Goal: Information Seeking & Learning: Learn about a topic

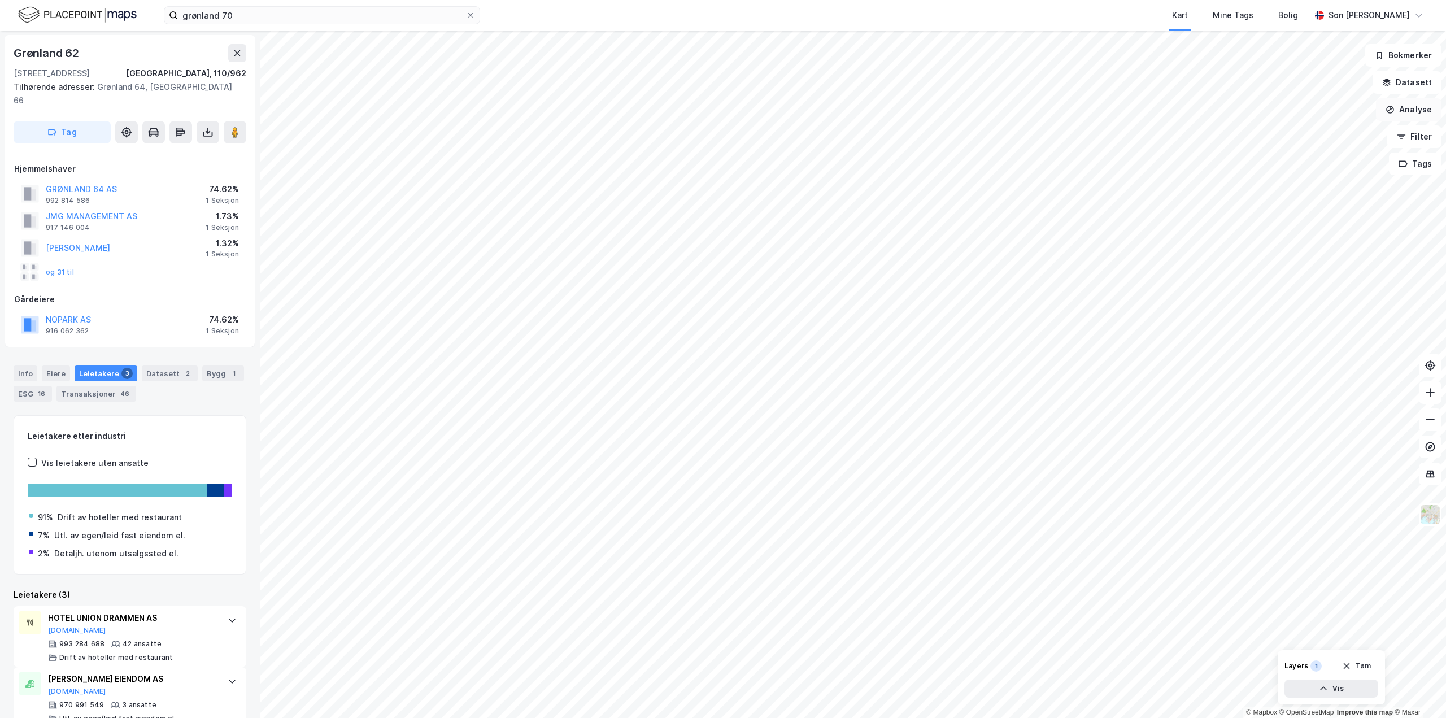
click at [1398, 110] on button "Analyse" at bounding box center [1409, 109] width 66 height 23
click at [1418, 135] on button "Filter" at bounding box center [1414, 136] width 54 height 23
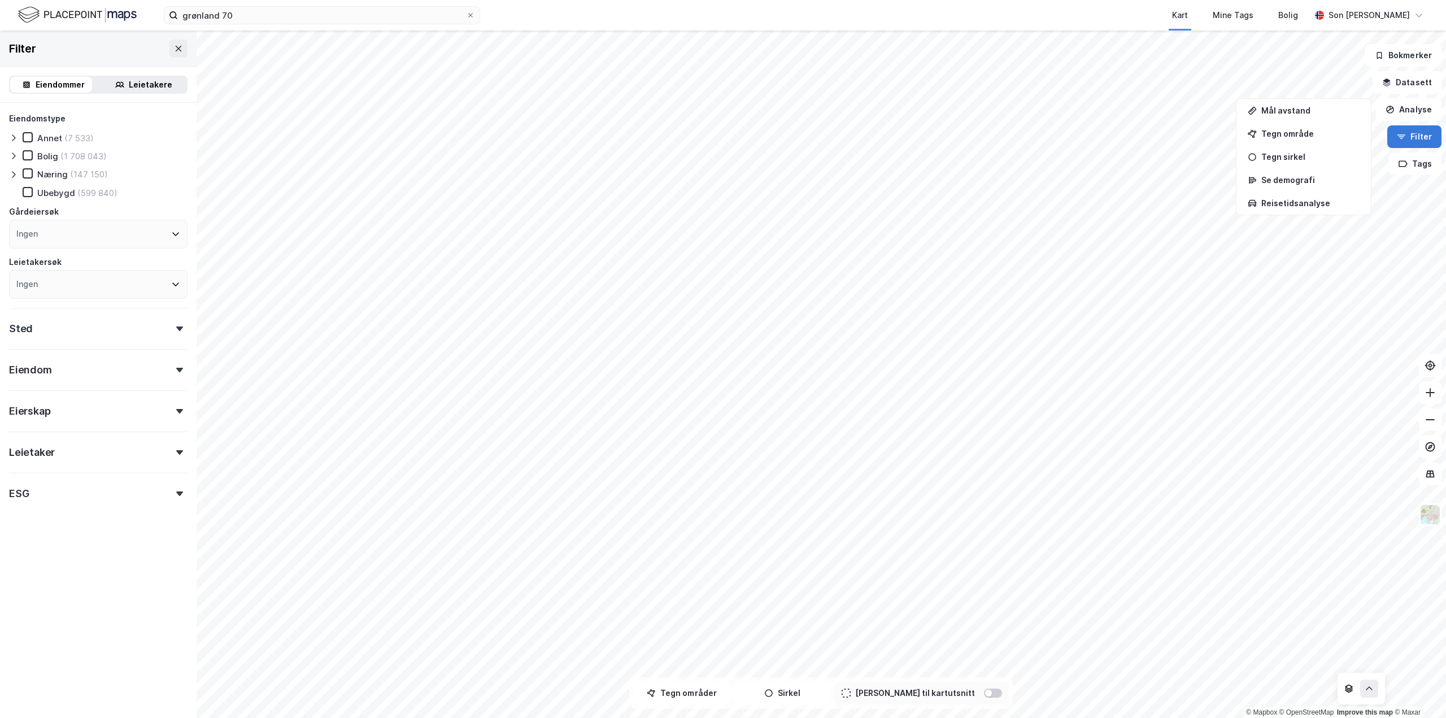
click at [1418, 135] on button "Filter" at bounding box center [1414, 136] width 54 height 23
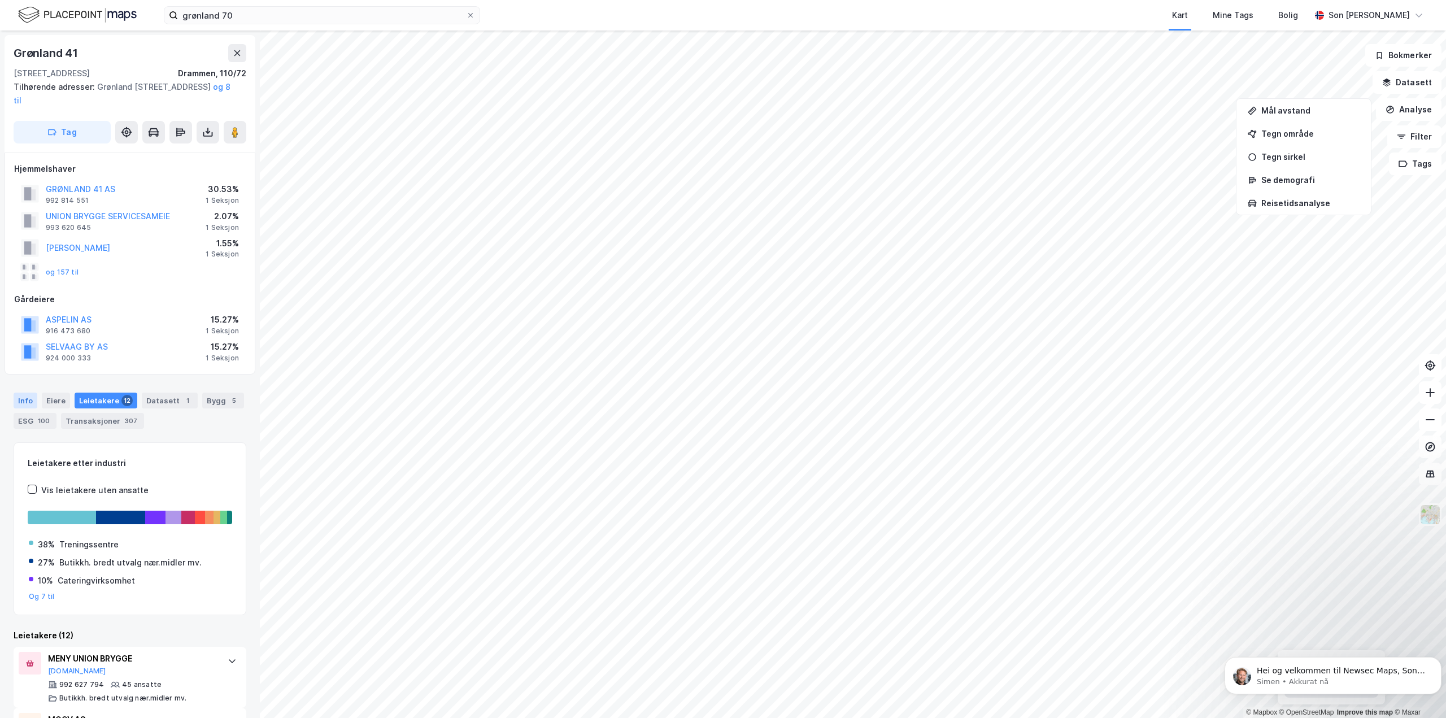
click at [28, 404] on div "Info" at bounding box center [26, 400] width 24 height 16
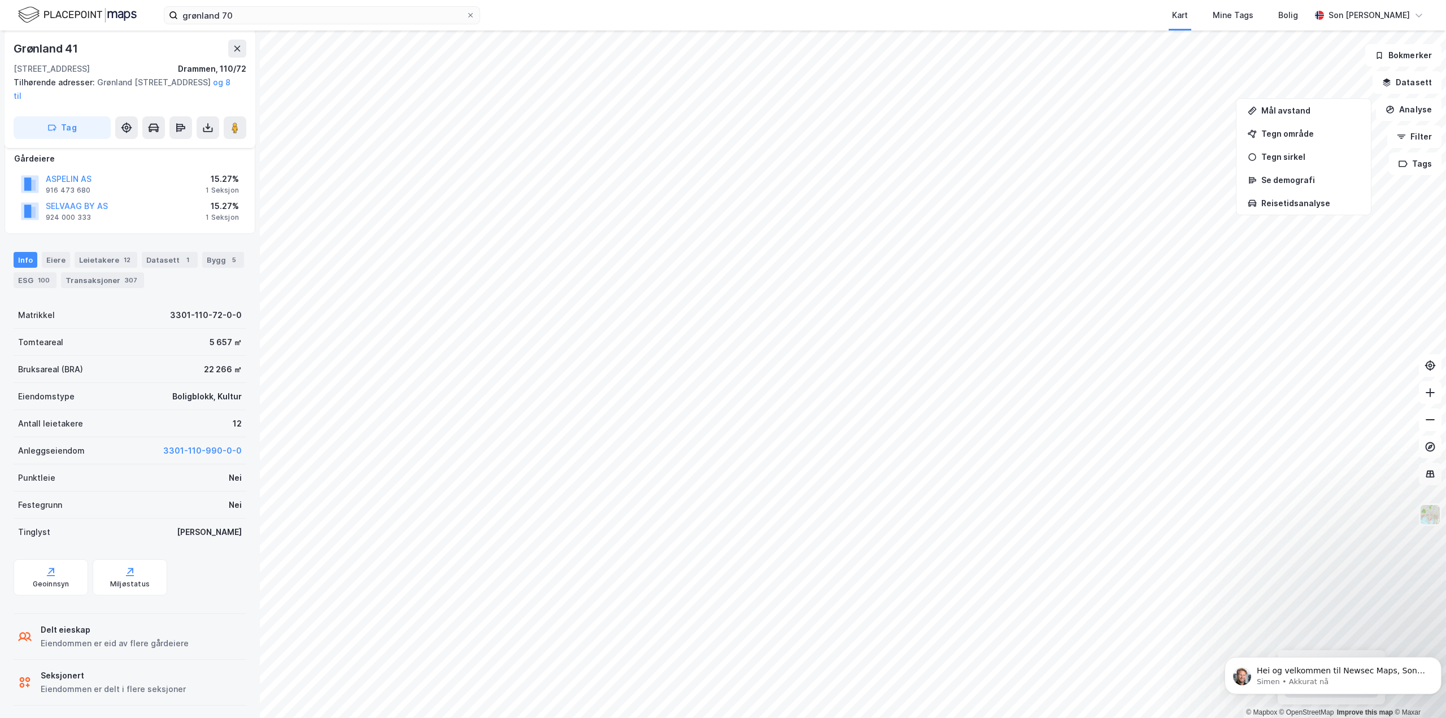
scroll to position [146, 0]
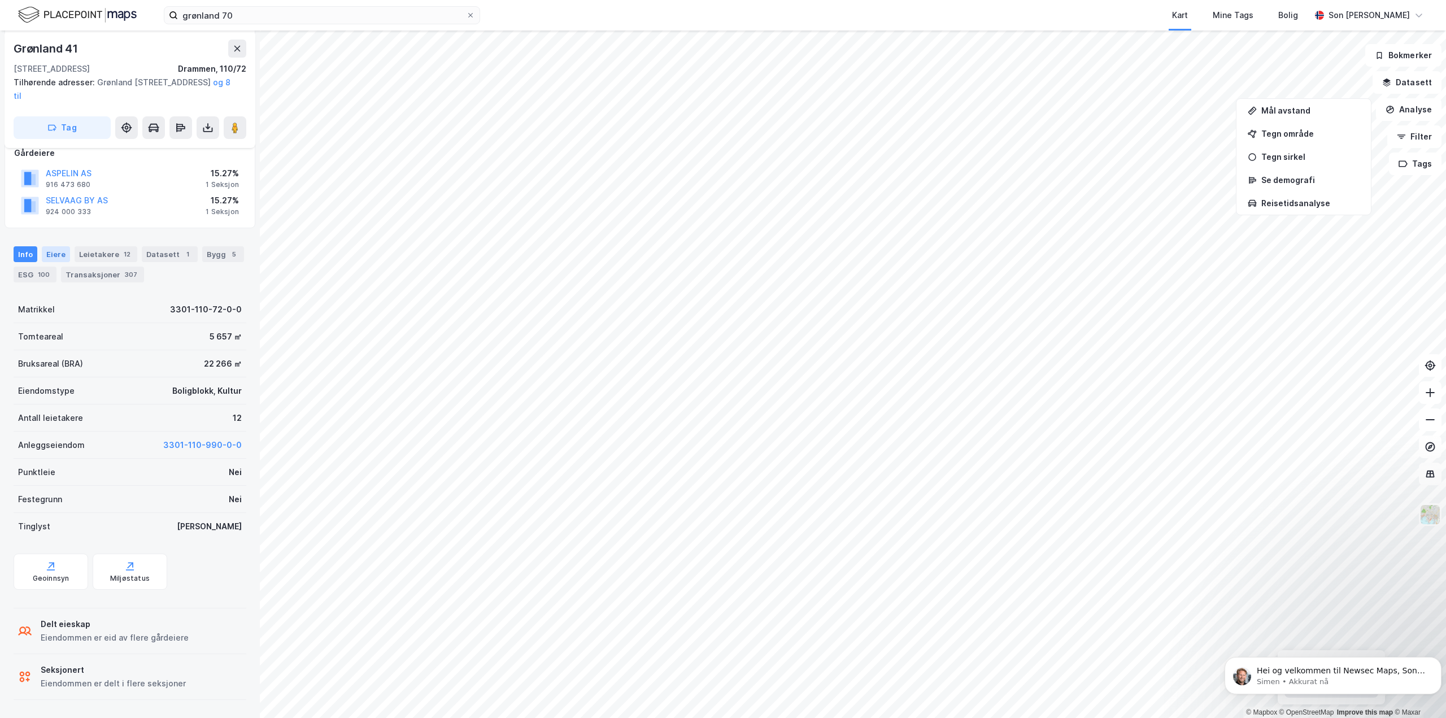
click at [58, 256] on div "Eiere" at bounding box center [56, 254] width 28 height 16
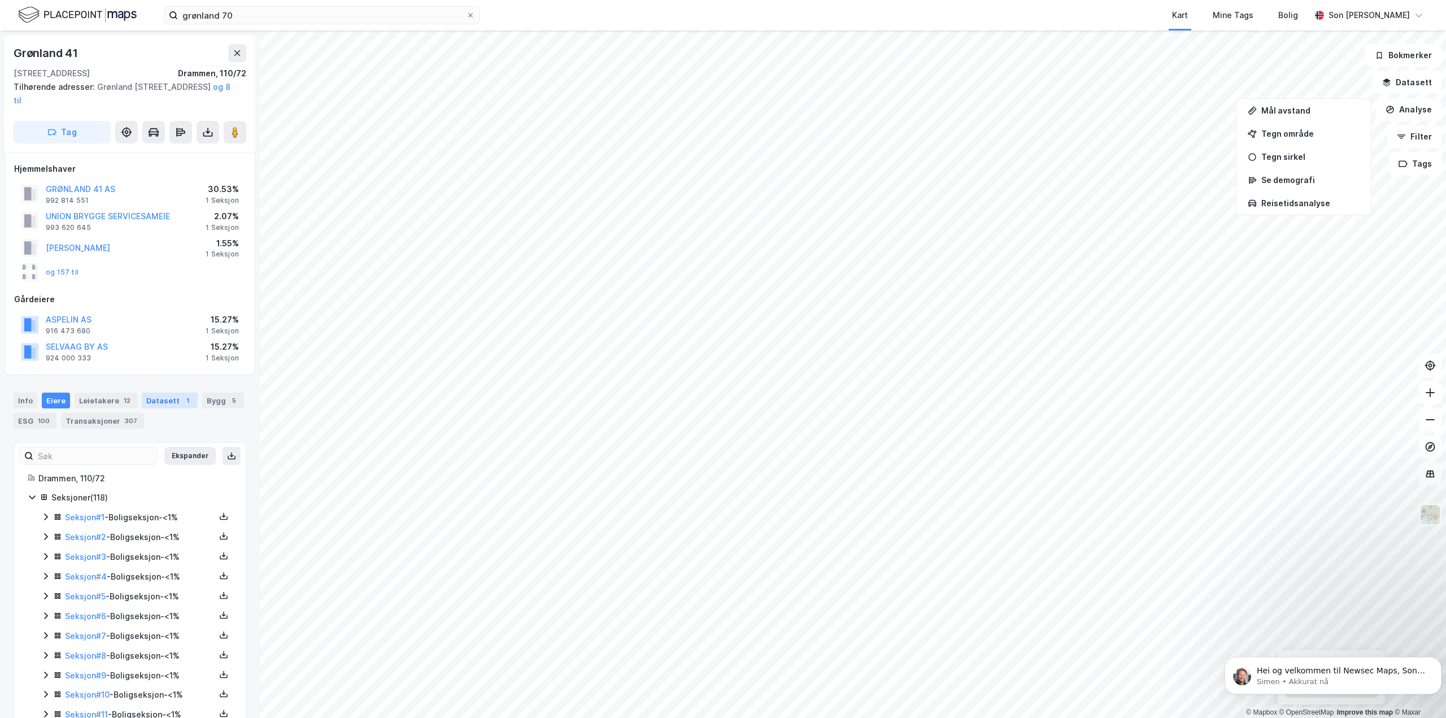
click at [159, 401] on div "Datasett 1" at bounding box center [170, 400] width 56 height 16
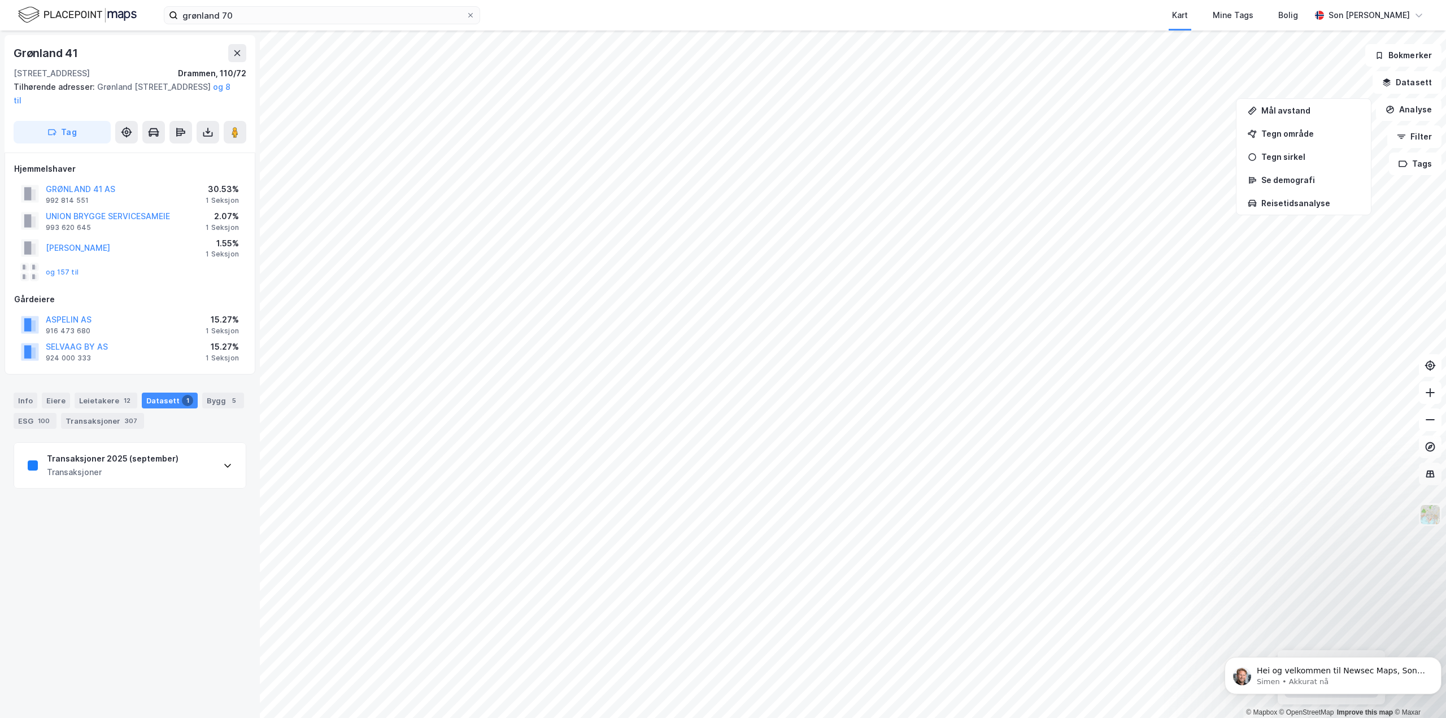
click at [207, 466] on div "Transaksjoner 2025 (september) Transaksjoner" at bounding box center [130, 465] width 232 height 45
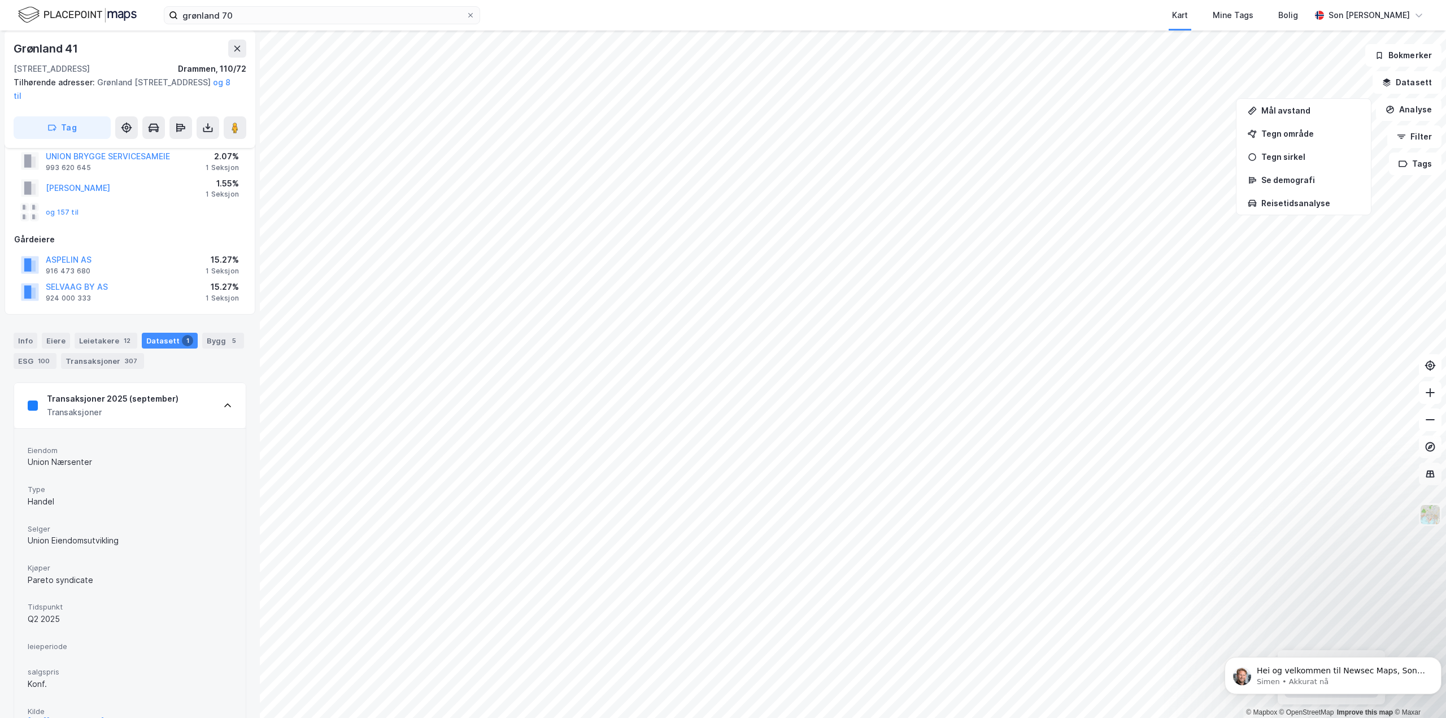
scroll to position [119, 0]
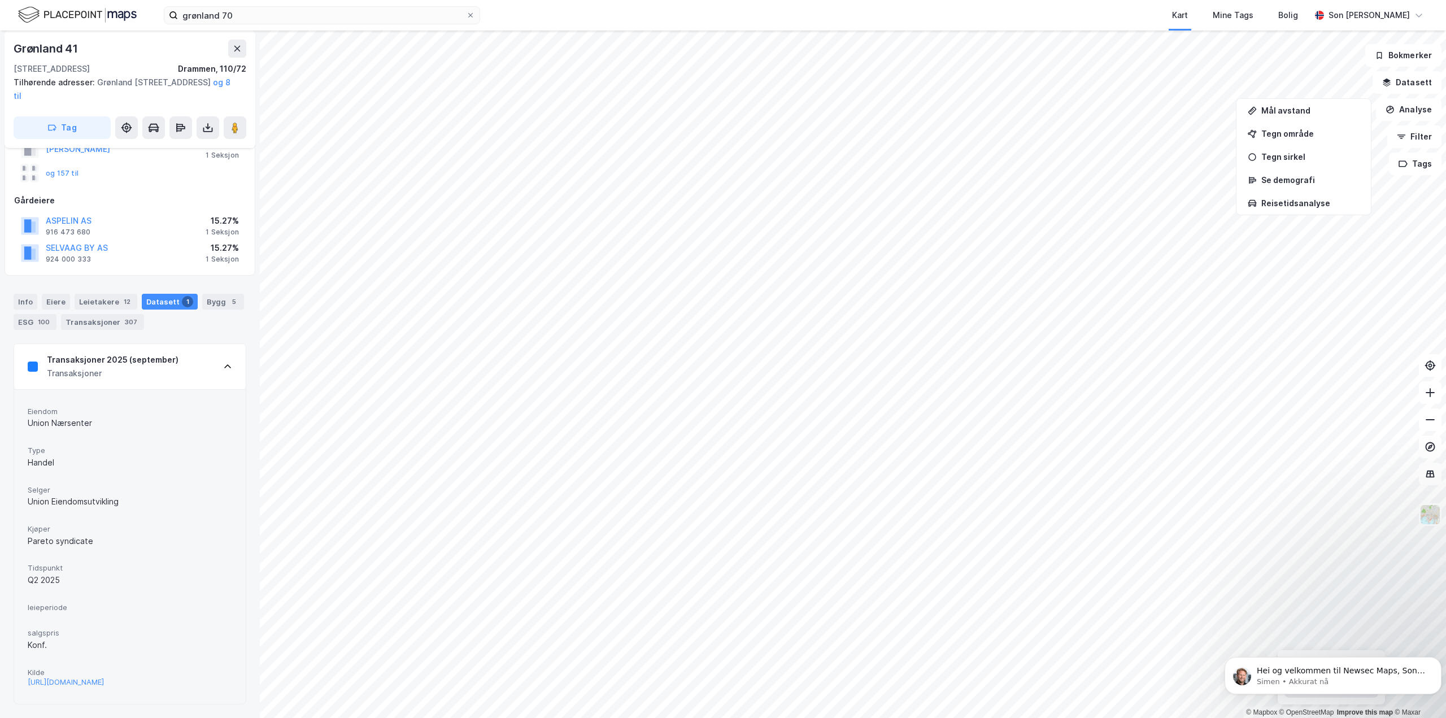
click at [223, 362] on icon at bounding box center [227, 366] width 9 height 9
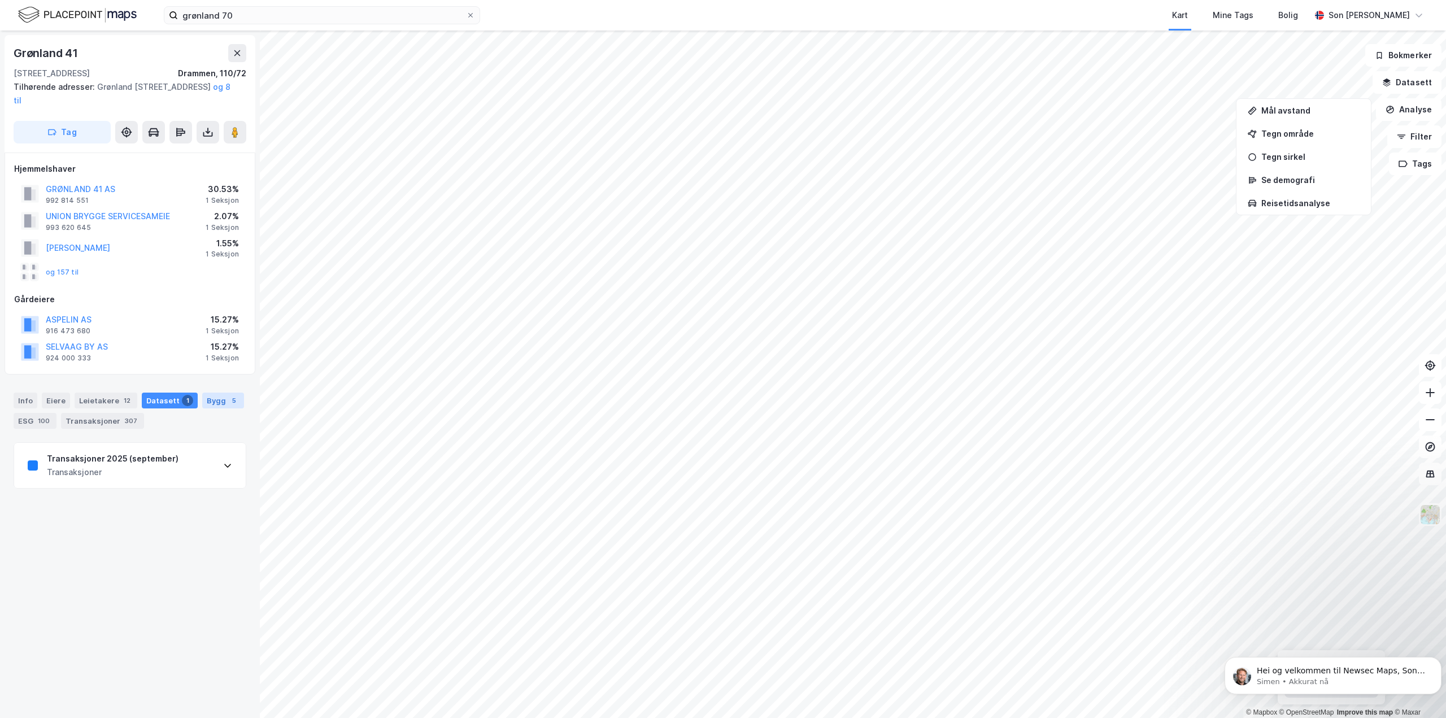
click at [217, 398] on div "Bygg 5" at bounding box center [223, 400] width 42 height 16
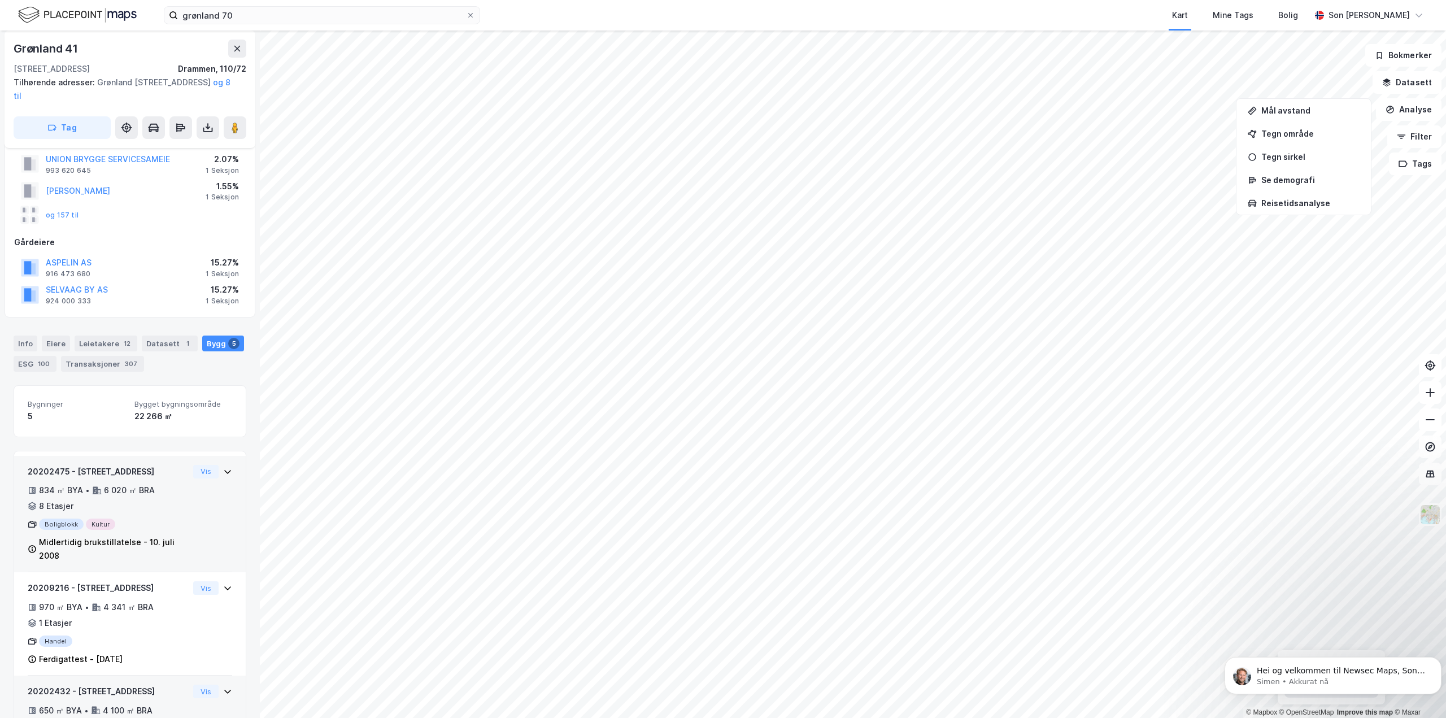
scroll to position [282, 0]
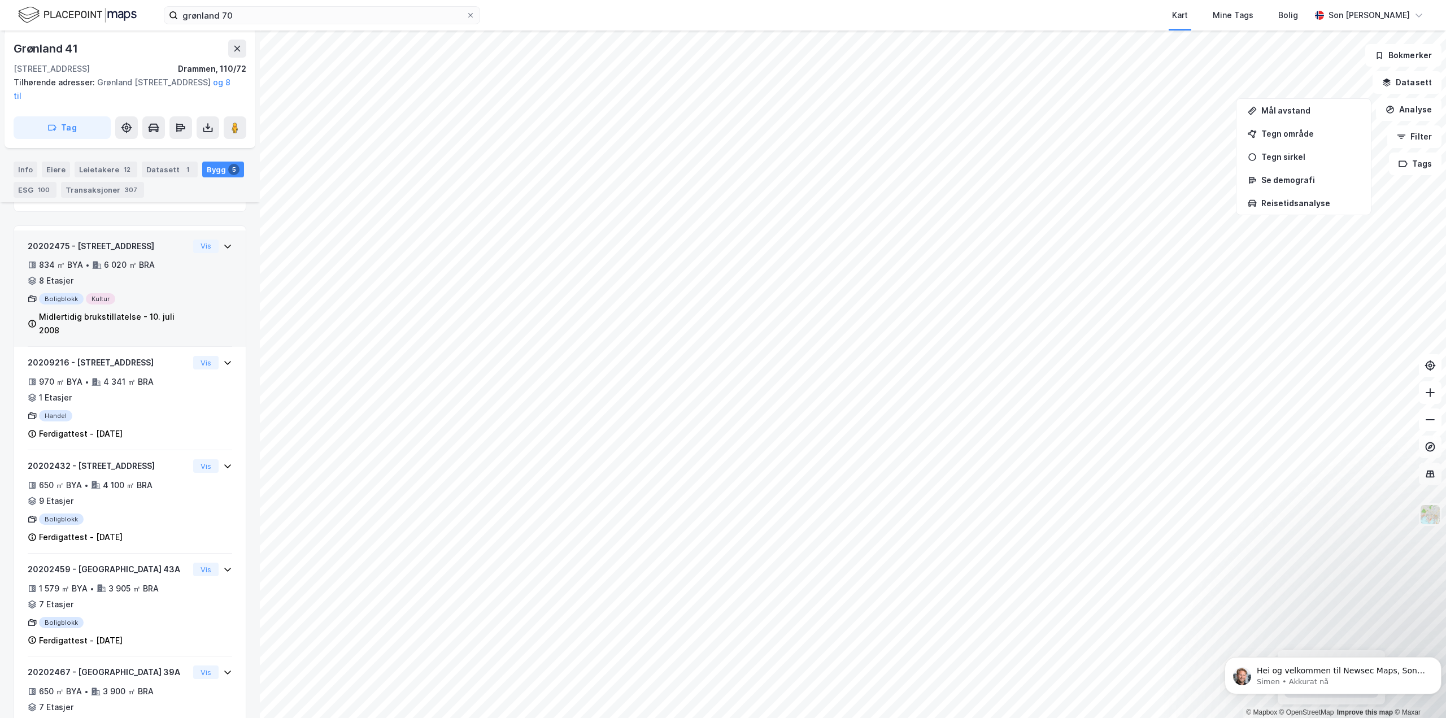
click at [223, 246] on icon at bounding box center [227, 246] width 9 height 9
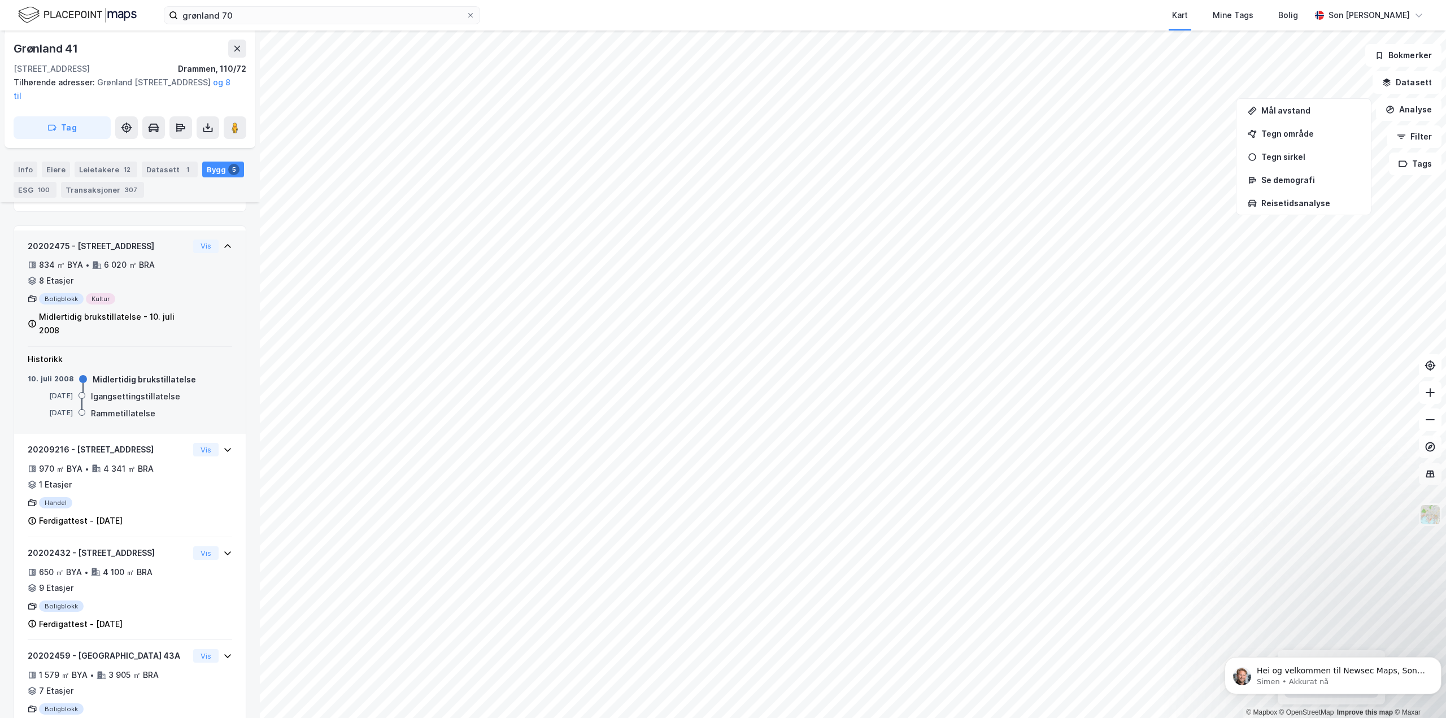
click at [224, 246] on icon at bounding box center [227, 246] width 7 height 4
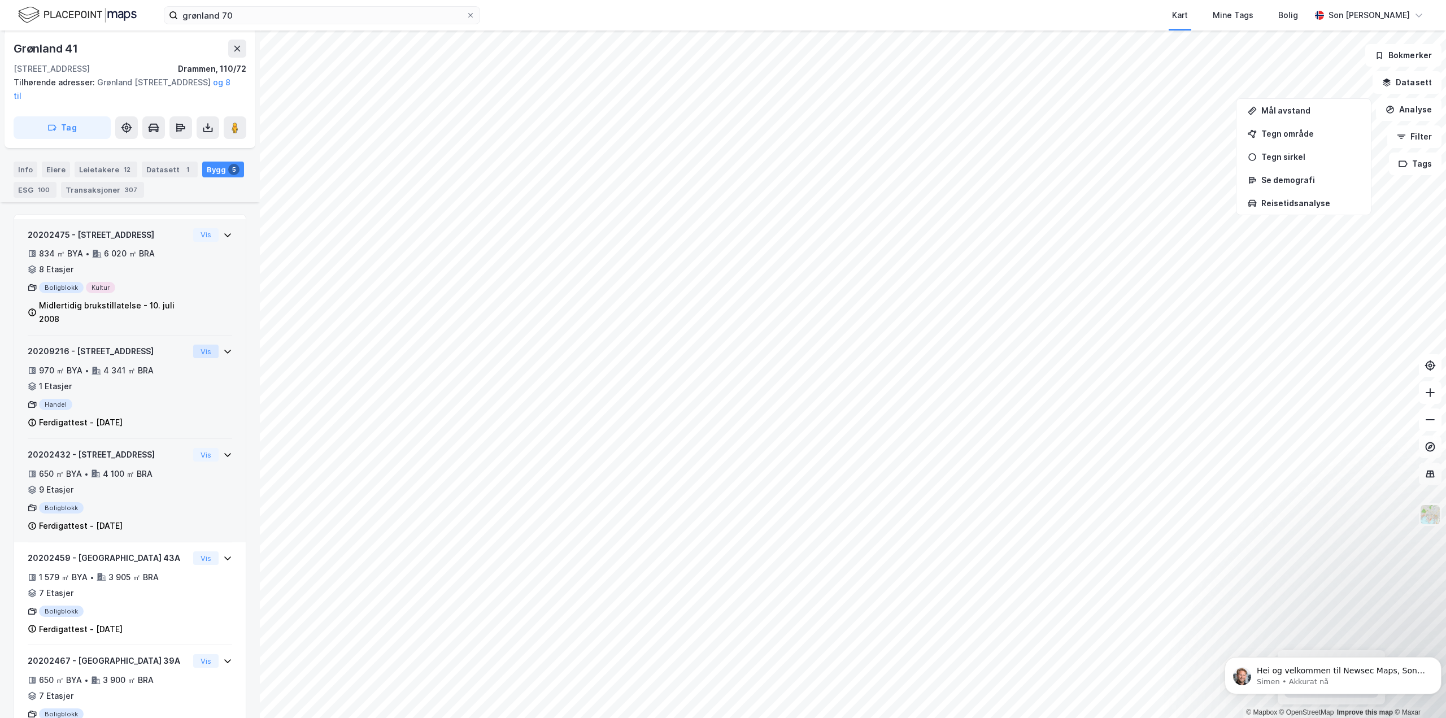
scroll to position [229, 0]
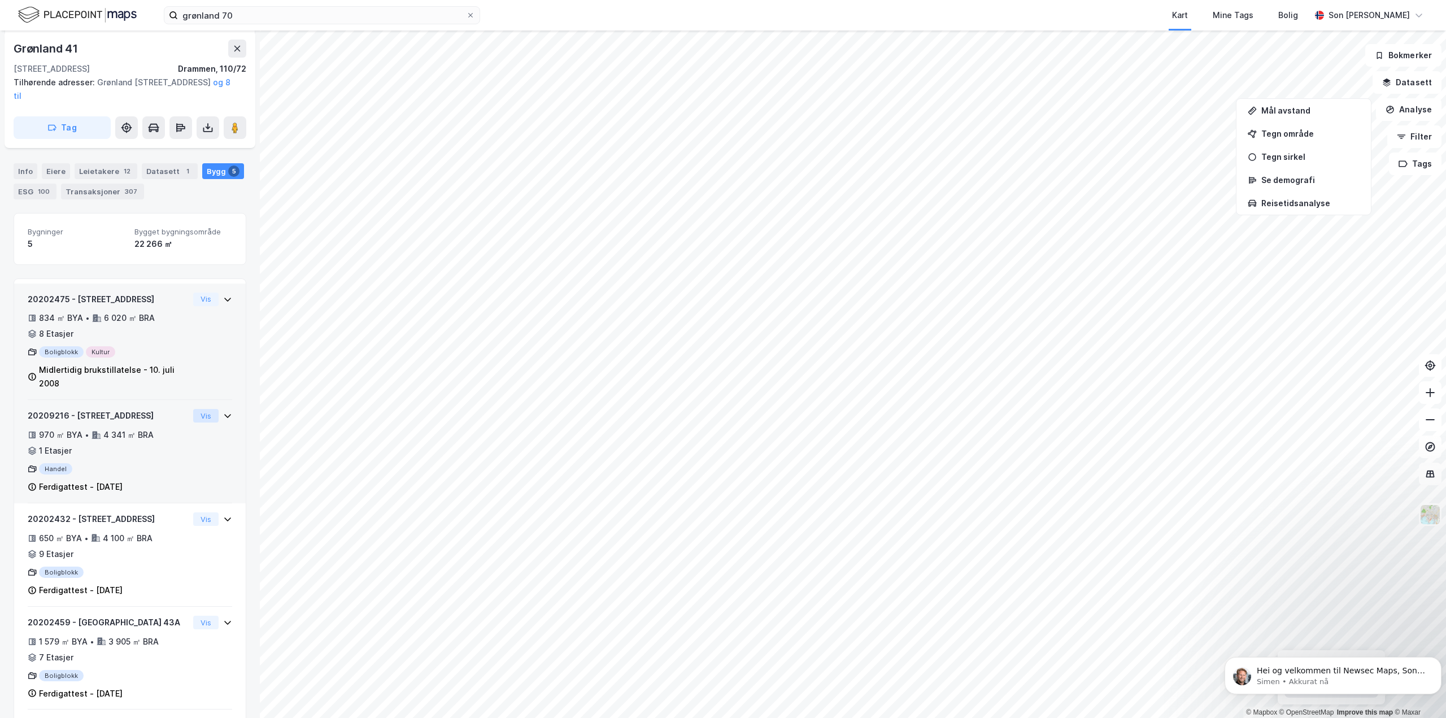
click at [213, 417] on div "Vis" at bounding box center [212, 416] width 39 height 14
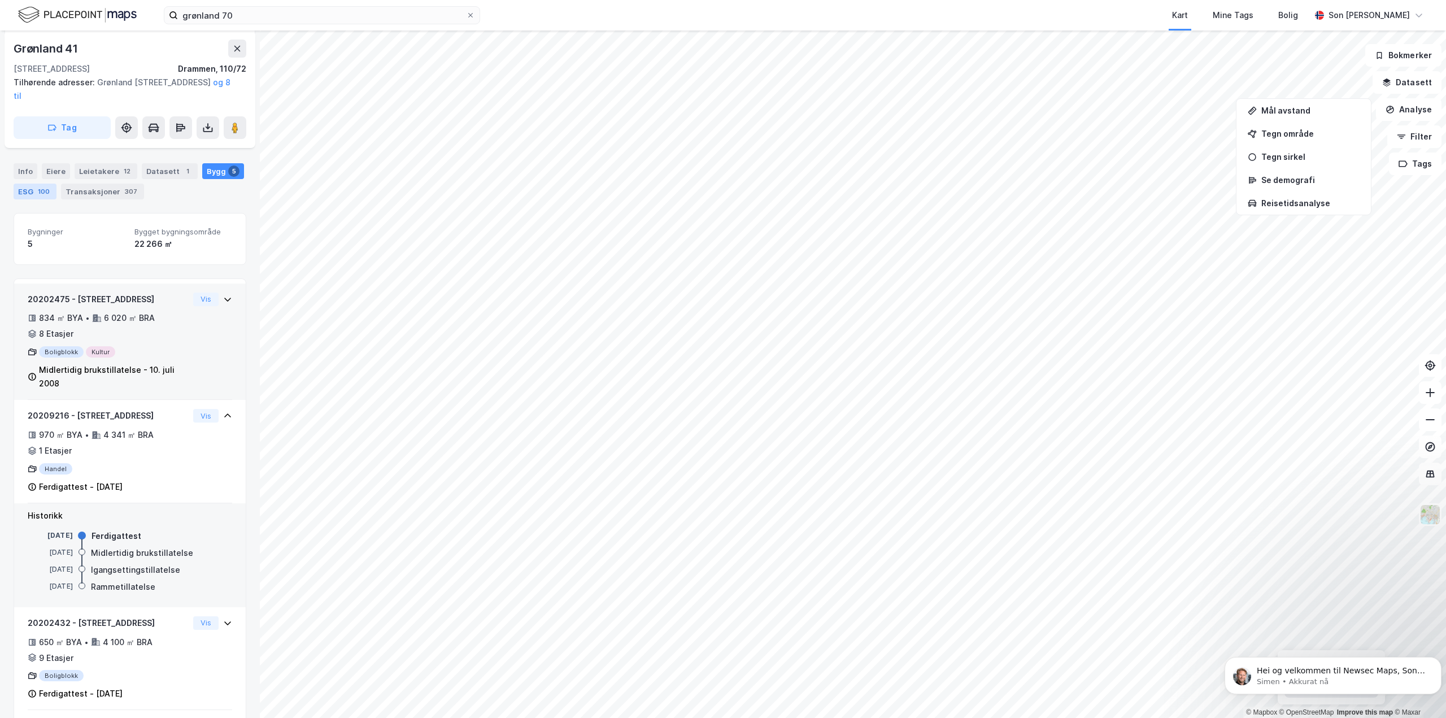
click at [43, 193] on div "100" at bounding box center [44, 191] width 16 height 11
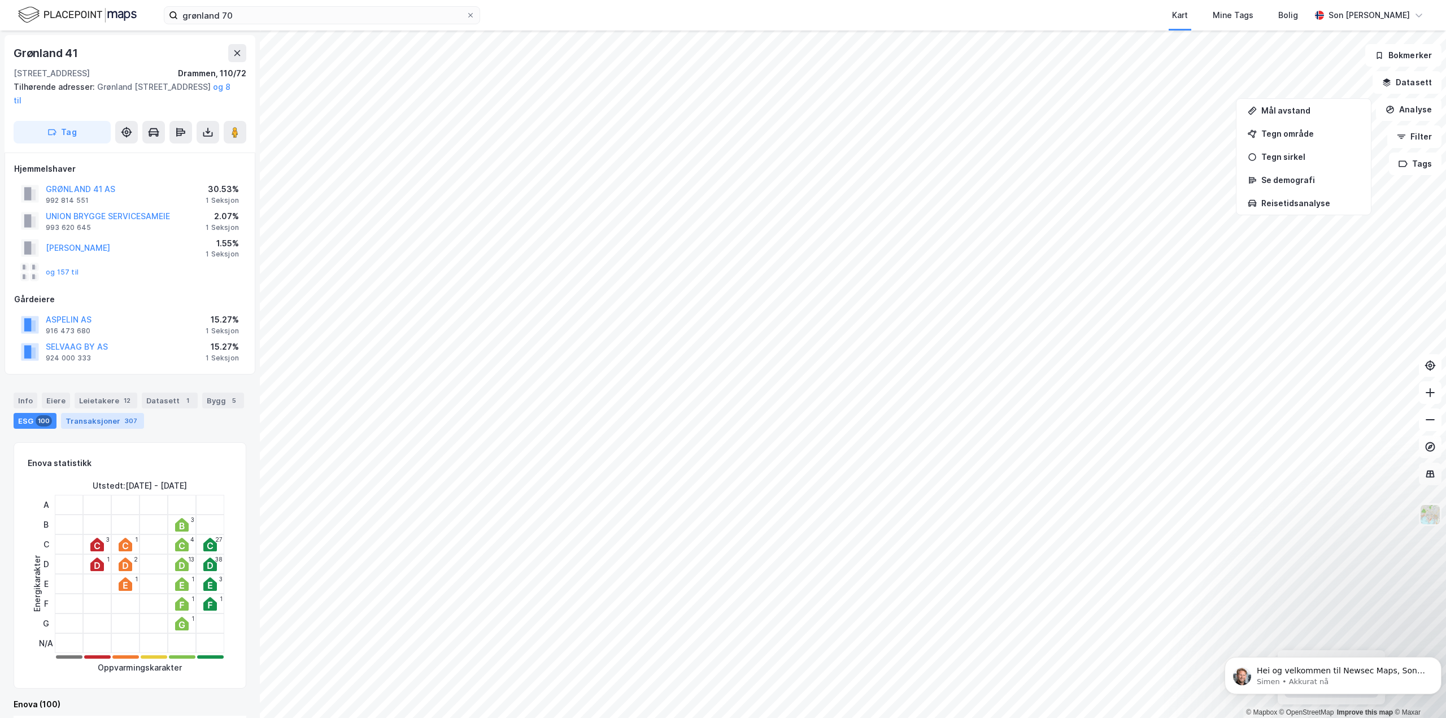
click at [102, 424] on div "Transaksjoner 307" at bounding box center [102, 421] width 83 height 16
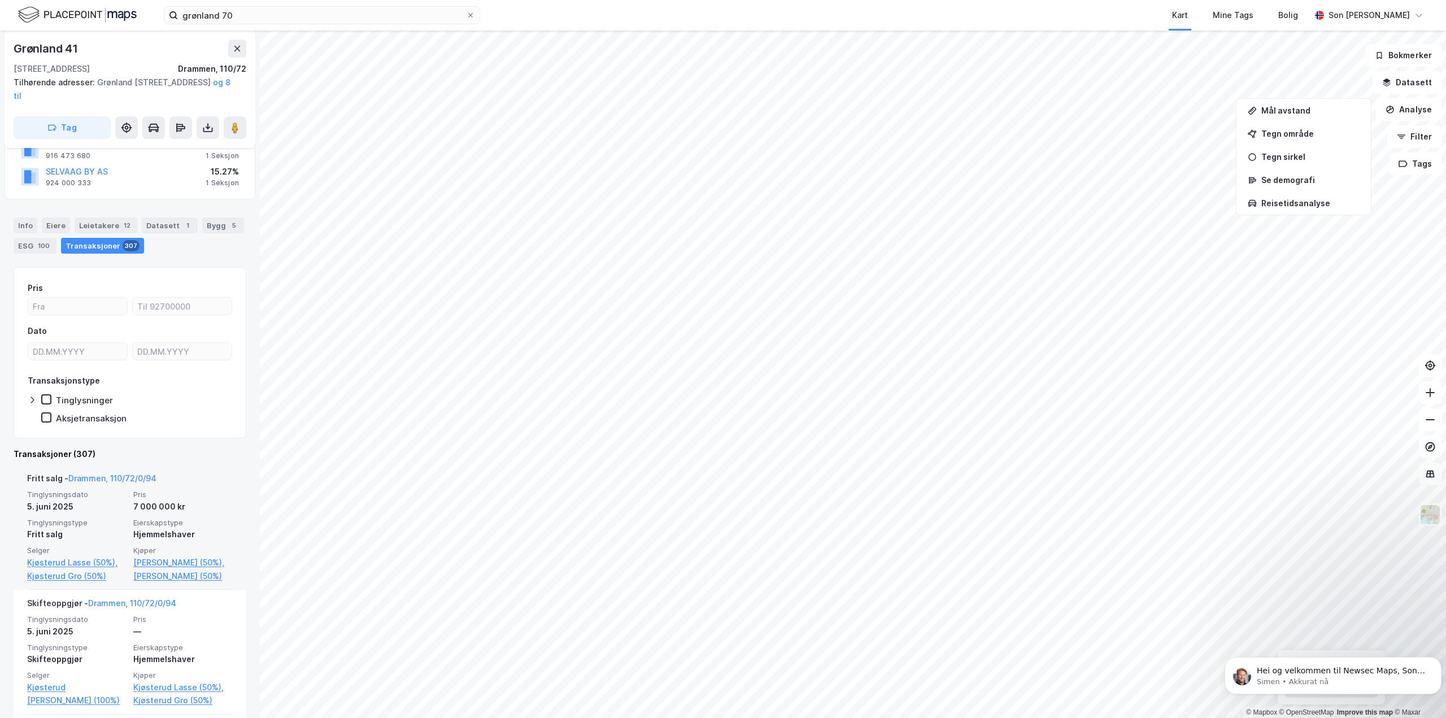
scroll to position [339, 0]
